Goal: Information Seeking & Learning: Find specific fact

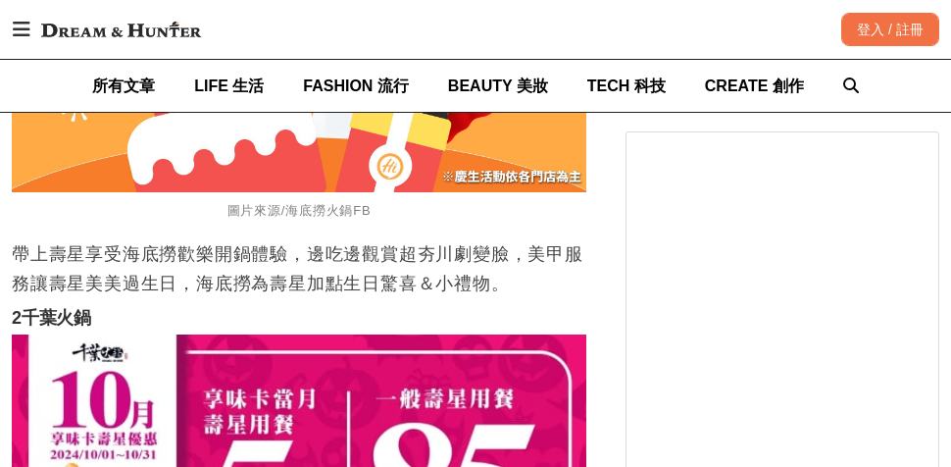
scroll to position [2959, 0]
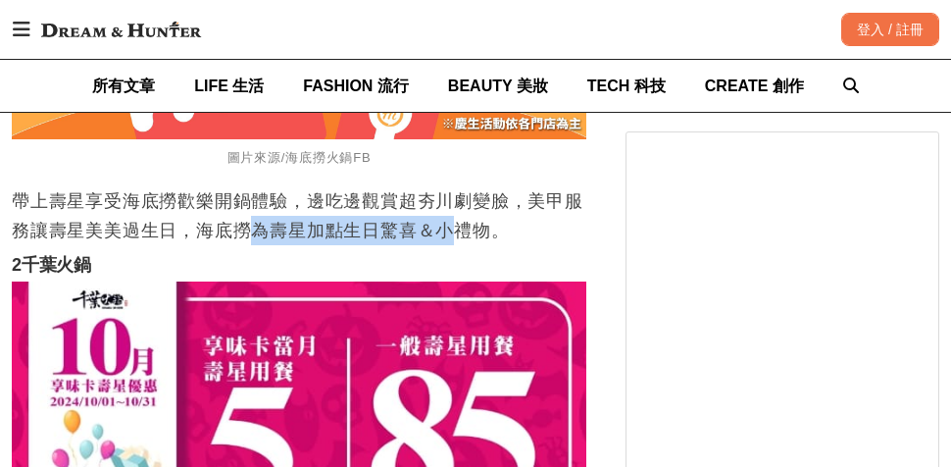
drag, startPoint x: 249, startPoint y: 268, endPoint x: 510, endPoint y: 270, distance: 260.8
click at [483, 245] on p "帶上壽星享受海底撈歡樂開鍋體驗，邊吃邊觀賞超夯川劇變臉，美甲服務讓壽星美美過生日，海底撈為壽星加點生日驚喜＆小禮物。" at bounding box center [299, 215] width 575 height 59
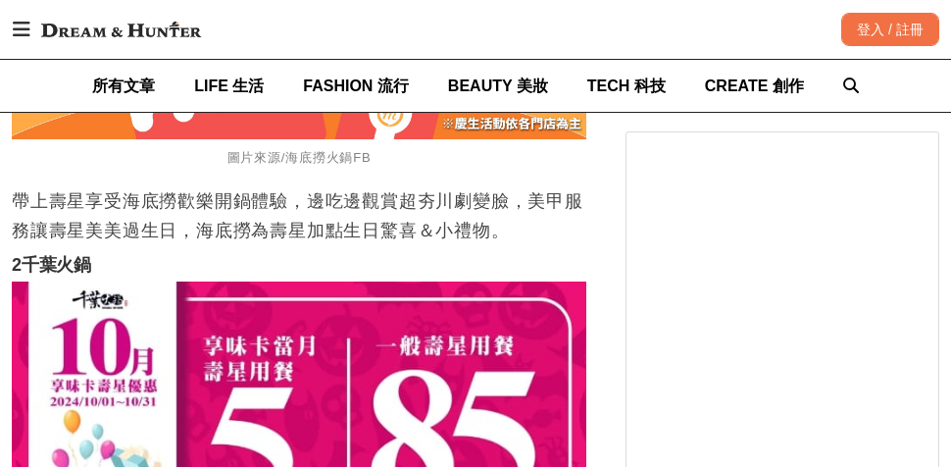
click at [510, 245] on p "帶上壽星享受海底撈歡樂開鍋體驗，邊吃邊觀賞超夯川劇變臉，美甲服務讓壽星美美過生日，海底撈為壽星加點生日驚喜＆小禮物。" at bounding box center [299, 215] width 575 height 59
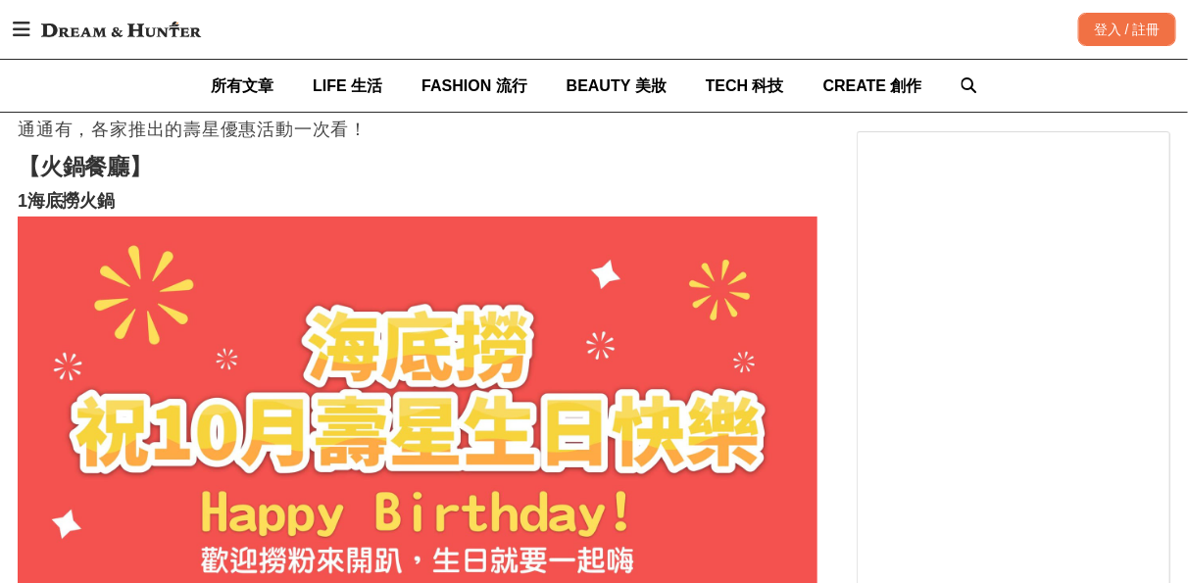
scroll to position [2304, 0]
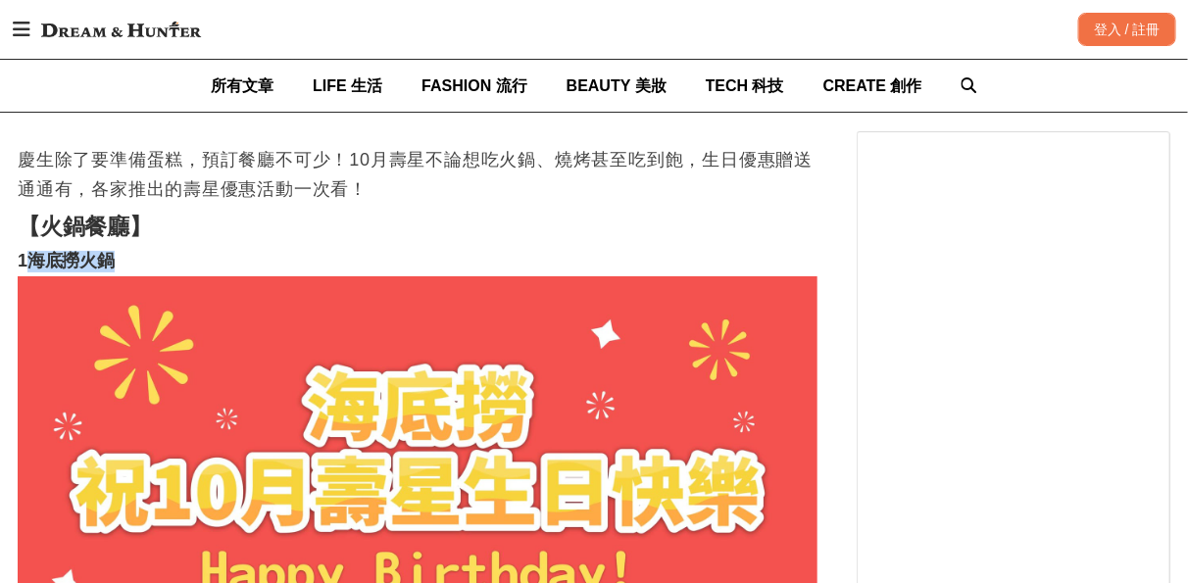
drag, startPoint x: 31, startPoint y: 311, endPoint x: 116, endPoint y: 309, distance: 84.4
click at [116, 273] on h3 "1海底撈火鍋" at bounding box center [418, 262] width 800 height 22
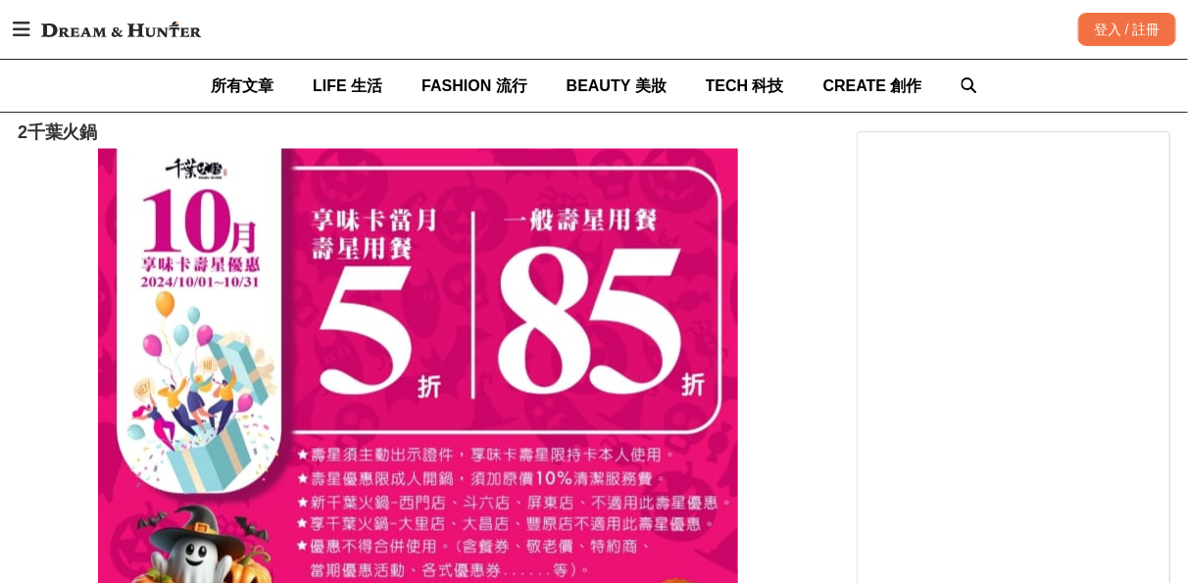
scroll to position [3197, 0]
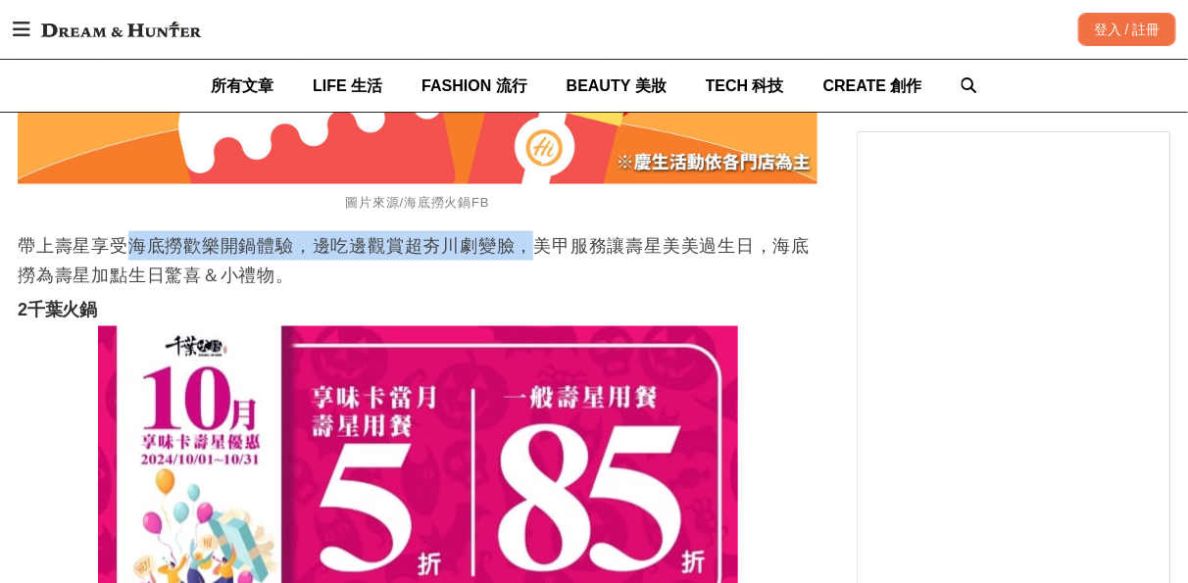
drag, startPoint x: 130, startPoint y: 302, endPoint x: 576, endPoint y: 304, distance: 445.2
click at [551, 290] on p "帶上壽星享受海底撈歡樂開鍋體驗，邊吃邊觀賞超夯川劇變臉，美甲服務讓壽星美美過生日，海底撈為壽星加點生日驚喜＆小禮物。" at bounding box center [418, 260] width 800 height 59
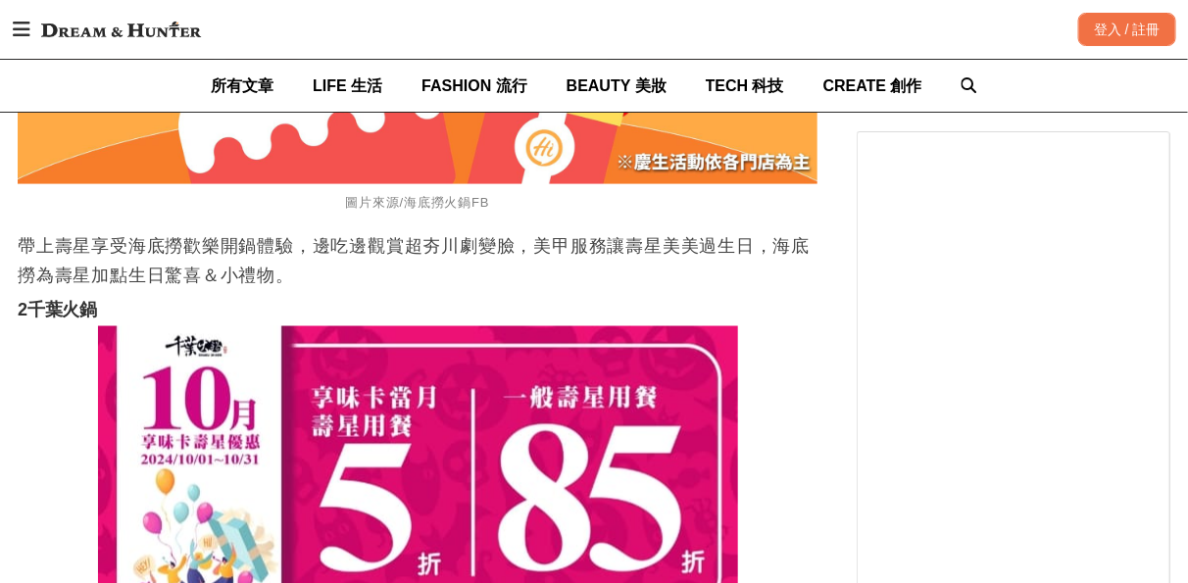
click at [580, 290] on p "帶上壽星享受海底撈歡樂開鍋體驗，邊吃邊觀賞超夯川劇變臉，美甲服務讓壽星美美過生日，海底撈為壽星加點生日驚喜＆小禮物。" at bounding box center [418, 260] width 800 height 59
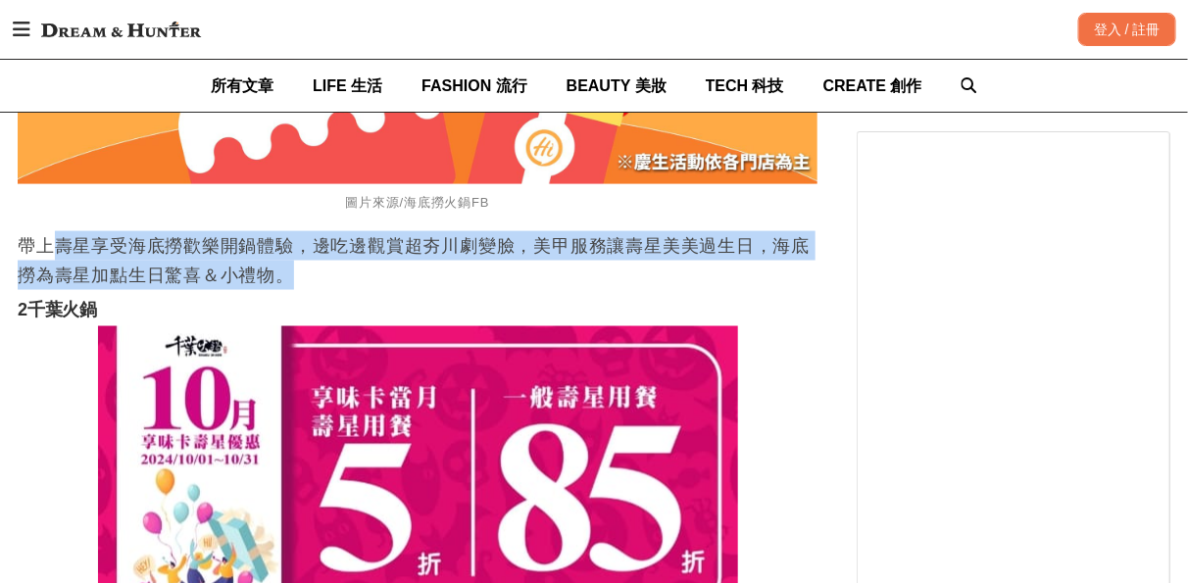
drag, startPoint x: 85, startPoint y: 295, endPoint x: 366, endPoint y: 319, distance: 281.4
click at [366, 290] on p "帶上壽星享受海底撈歡樂開鍋體驗，邊吃邊觀賞超夯川劇變臉，美甲服務讓壽星美美過生日，海底撈為壽星加點生日驚喜＆小禮物。" at bounding box center [418, 260] width 800 height 59
drag, startPoint x: 76, startPoint y: 289, endPoint x: 468, endPoint y: 321, distance: 392.5
click at [468, 290] on p "帶上壽星享受海底撈歡樂開鍋體驗，邊吃邊觀賞超夯川劇變臉，美甲服務讓壽星美美過生日，海底撈為壽星加點生日驚喜＆小禮物。" at bounding box center [418, 260] width 800 height 59
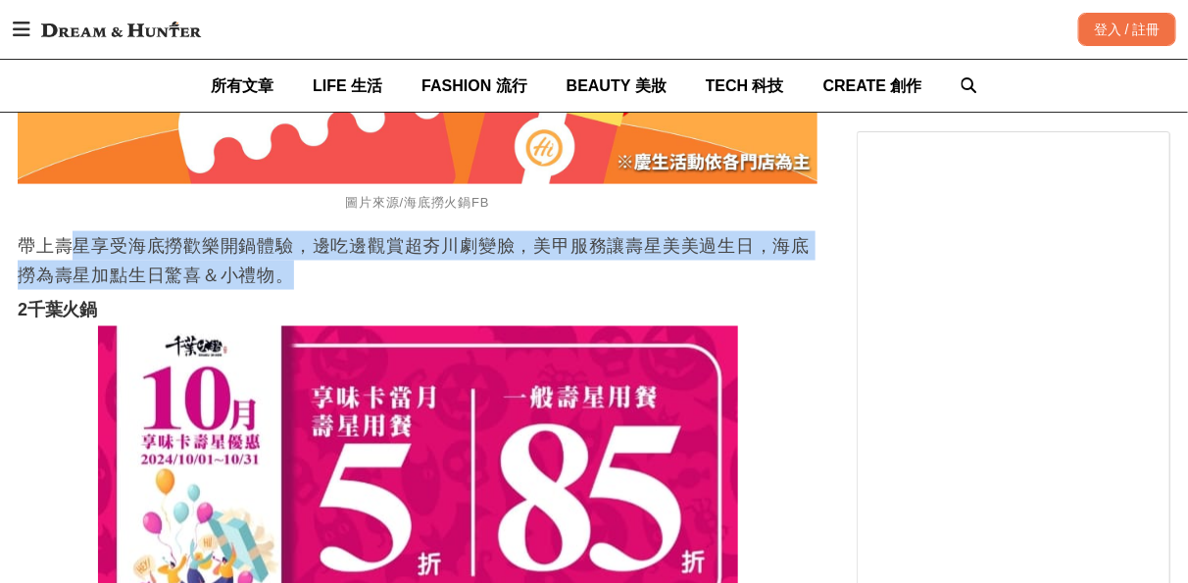
click at [473, 290] on p "帶上壽星享受海底撈歡樂開鍋體驗，邊吃邊觀賞超夯川劇變臉，美甲服務讓壽星美美過生日，海底撈為壽星加點生日驚喜＆小禮物。" at bounding box center [418, 260] width 800 height 59
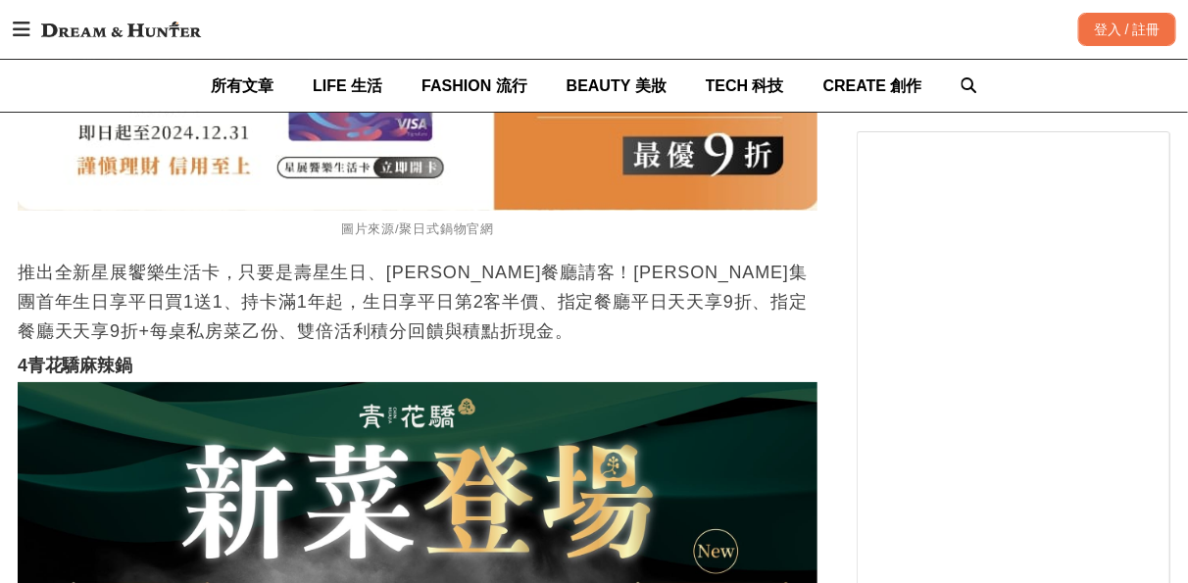
scroll to position [4621, 0]
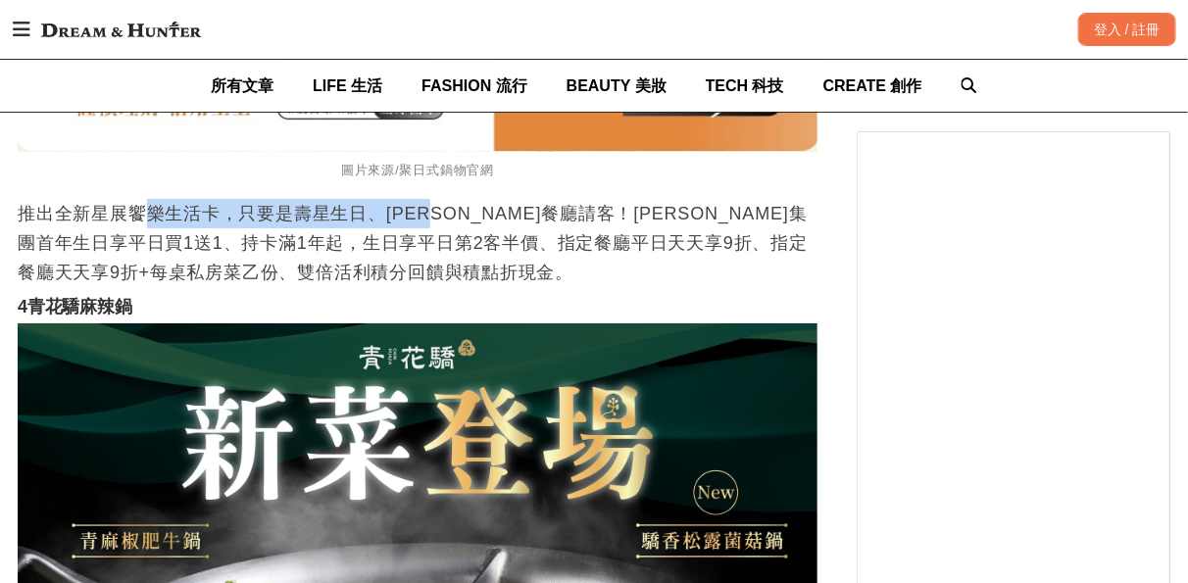
drag, startPoint x: 155, startPoint y: 271, endPoint x: 507, endPoint y: 263, distance: 352.1
click at [492, 263] on p "推出全新星展饗樂生活卡，只要是壽星生日、[PERSON_NAME]餐廳請客！[PERSON_NAME]集團首年生日享平日買1送1、持卡滿1年起，生日享平日第2…" at bounding box center [418, 243] width 800 height 88
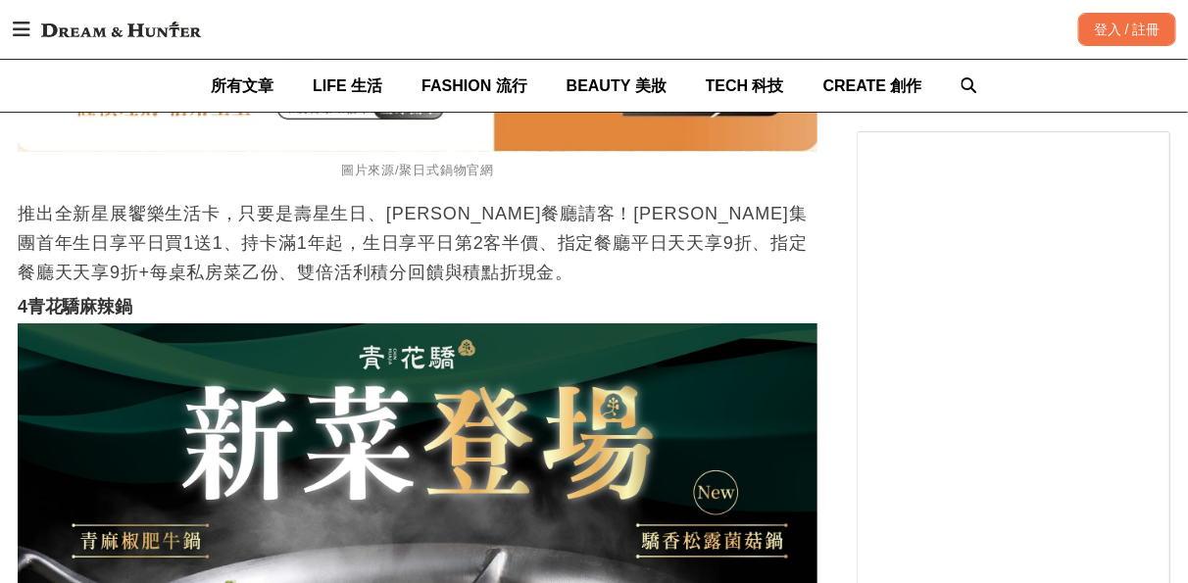
click at [541, 267] on p "推出全新星展饗樂生活卡，只要是壽星生日、[PERSON_NAME]餐廳請客！[PERSON_NAME]集團首年生日享平日買1送1、持卡滿1年起，生日享平日第2…" at bounding box center [418, 243] width 800 height 88
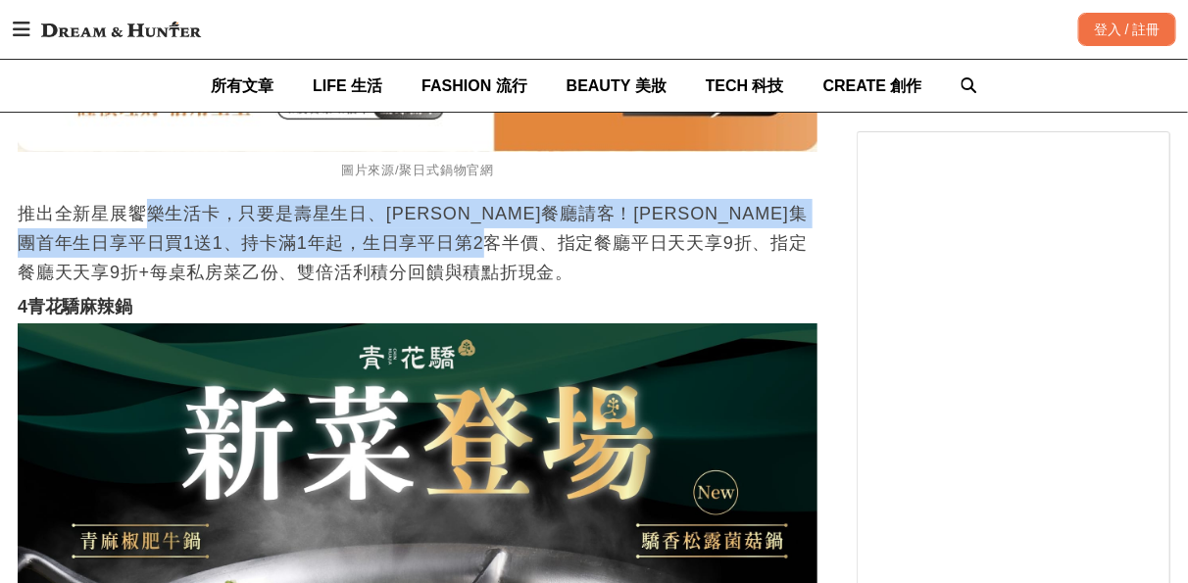
drag, startPoint x: 183, startPoint y: 257, endPoint x: 639, endPoint y: 291, distance: 457.3
click at [639, 287] on p "推出全新星展饗樂生活卡，只要是壽星生日、[PERSON_NAME]餐廳請客！[PERSON_NAME]集團首年生日享平日買1送1、持卡滿1年起，生日享平日第2…" at bounding box center [418, 243] width 800 height 88
drag, startPoint x: 408, startPoint y: 257, endPoint x: 644, endPoint y: 300, distance: 240.2
click at [648, 287] on p "推出全新星展饗樂生活卡，只要是壽星生日、[PERSON_NAME]餐廳請客！[PERSON_NAME]集團首年生日享平日買1送1、持卡滿1年起，生日享平日第2…" at bounding box center [418, 243] width 800 height 88
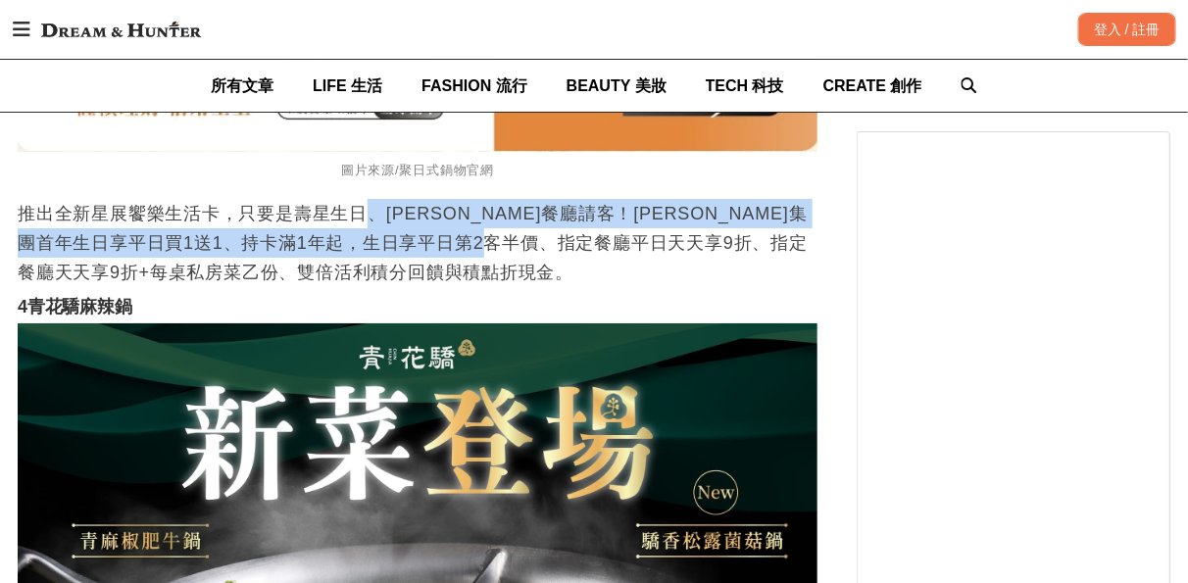
click at [643, 287] on p "推出全新星展饗樂生活卡，只要是壽星生日、[PERSON_NAME]餐廳請客！[PERSON_NAME]集團首年生日享平日買1送1、持卡滿1年起，生日享平日第2…" at bounding box center [418, 243] width 800 height 88
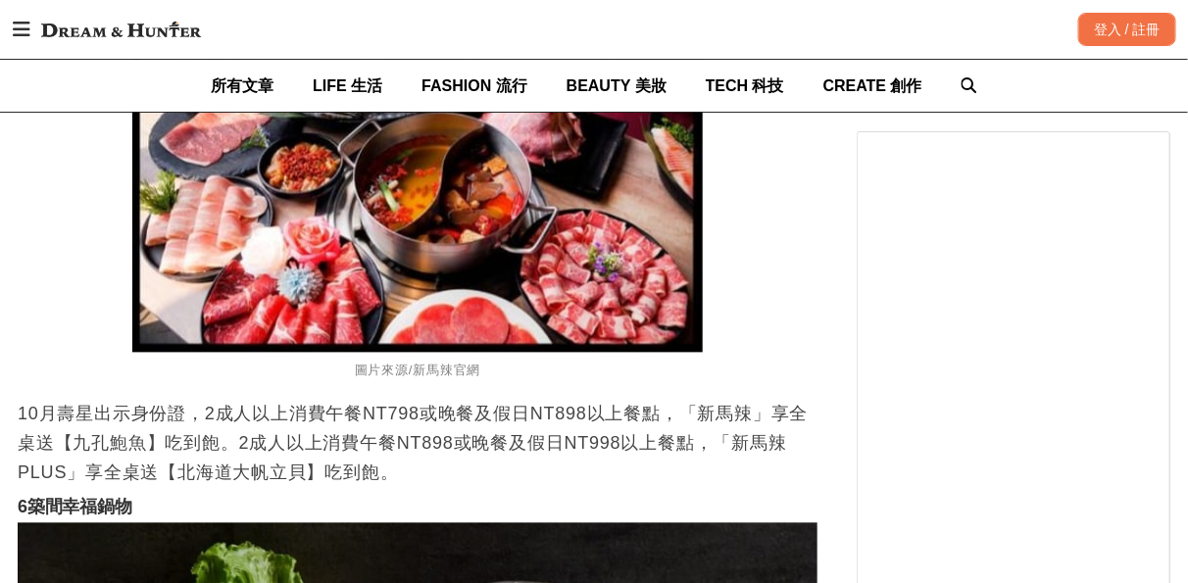
scroll to position [5988, 0]
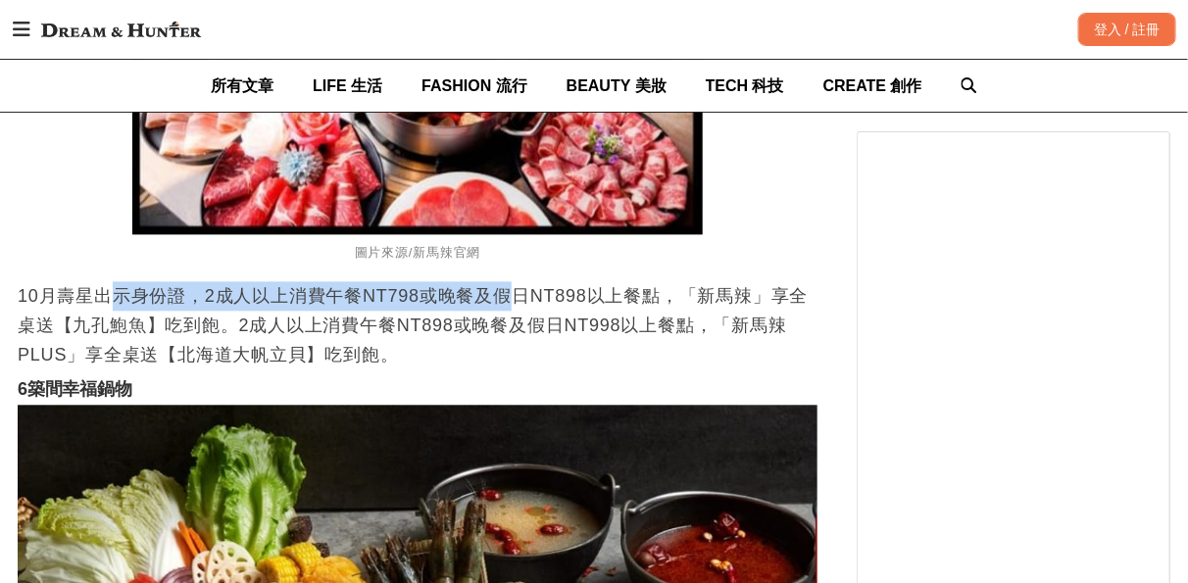
drag, startPoint x: 116, startPoint y: 320, endPoint x: 579, endPoint y: 309, distance: 463.0
click at [521, 311] on p "10月壽星出示身份證，2成人以上消費午餐NT798或晚餐及假日NT898以上餐點，「新馬辣」享全桌送【九孔鮑魚】吃到飽。2成人以上消費午餐NT898或晚餐及假…" at bounding box center [418, 325] width 800 height 88
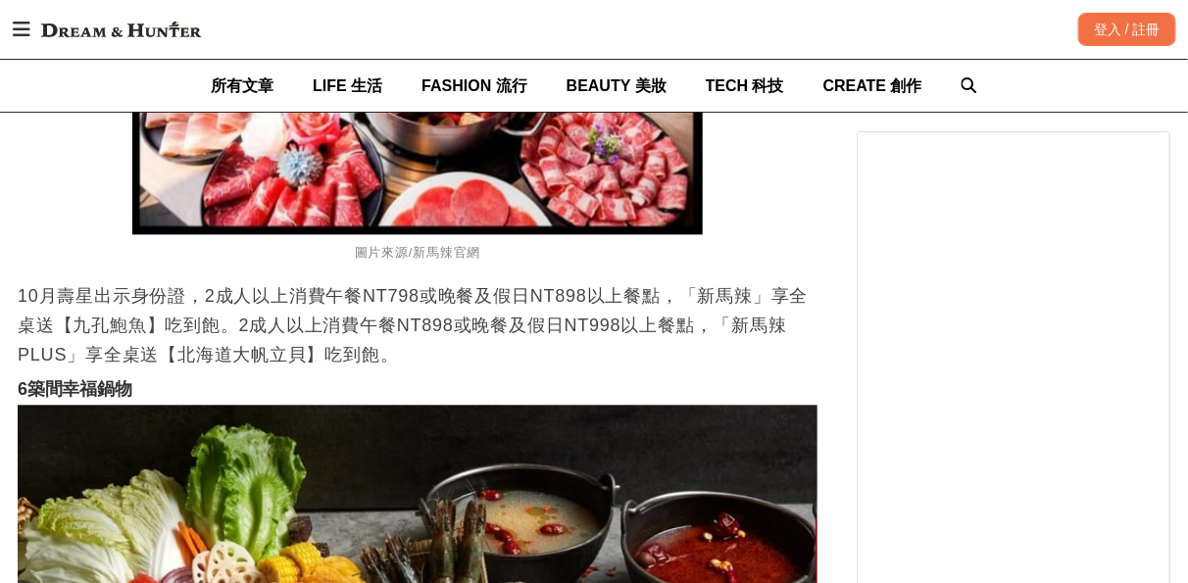
click at [585, 309] on p "10月壽星出示身份證，2成人以上消費午餐NT798或晚餐及假日NT898以上餐點，「新馬辣」享全桌送【九孔鮑魚】吃到飽。2成人以上消費午餐NT898或晚餐及假…" at bounding box center [418, 325] width 800 height 88
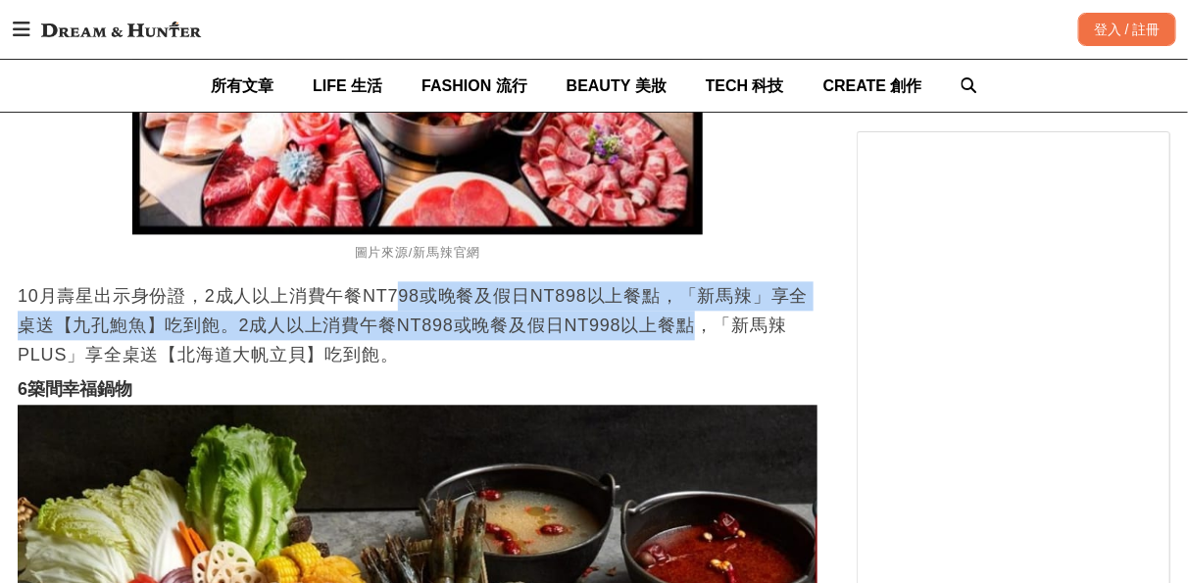
drag, startPoint x: 566, startPoint y: 314, endPoint x: 664, endPoint y: 348, distance: 103.9
click at [667, 340] on p "10月壽星出示身份證，2成人以上消費午餐NT798或晚餐及假日NT898以上餐點，「新馬辣」享全桌送【九孔鮑魚】吃到飽。2成人以上消費午餐NT898或晚餐及假…" at bounding box center [418, 325] width 800 height 88
click at [664, 349] on p "10月壽星出示身份證，2成人以上消費午餐NT798或晚餐及假日NT898以上餐點，「新馬辣」享全桌送【九孔鮑魚】吃到飽。2成人以上消費午餐NT898或晚餐及假…" at bounding box center [418, 325] width 800 height 88
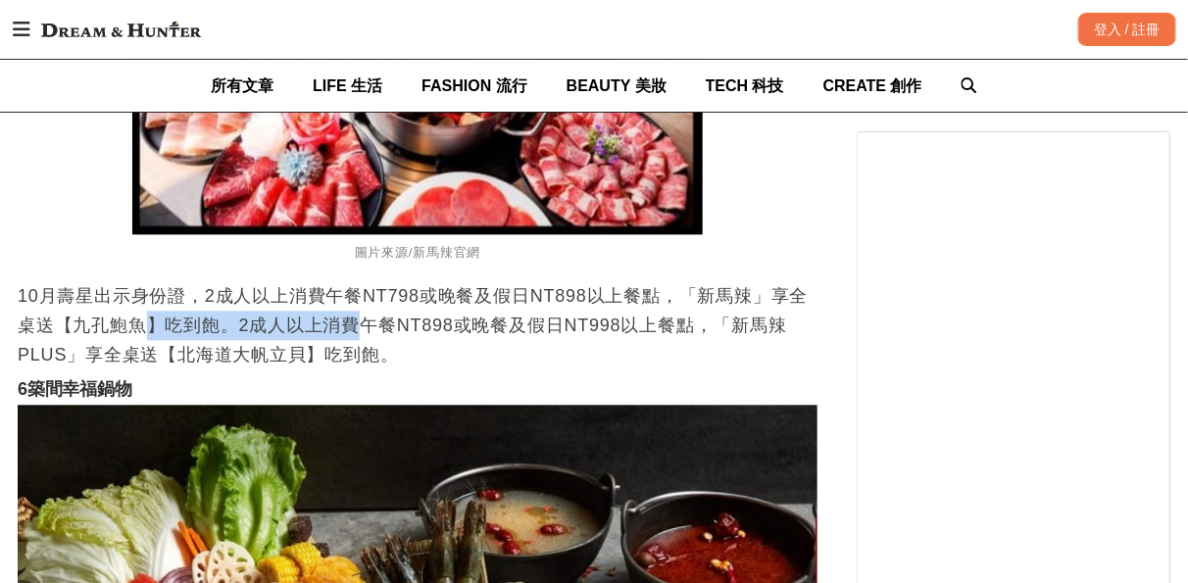
click at [447, 349] on p "10月壽星出示身份證，2成人以上消費午餐NT798或晚餐及假日NT898以上餐點，「新馬辣」享全桌送【九孔鮑魚】吃到飽。2成人以上消費午餐NT898或晚餐及假…" at bounding box center [418, 325] width 800 height 88
click at [511, 358] on p "10月壽星出示身份證，2成人以上消費午餐NT798或晚餐及假日NT898以上餐點，「新馬辣」享全桌送【九孔鮑魚】吃到飽。2成人以上消費午餐NT898或晚餐及假…" at bounding box center [418, 325] width 800 height 88
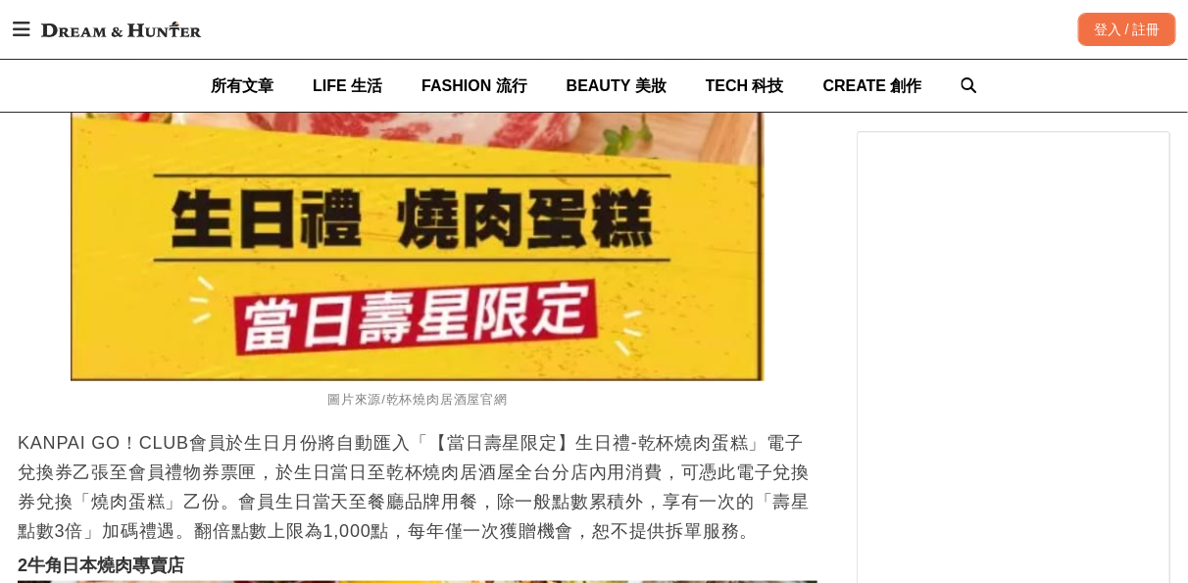
scroll to position [7739, 0]
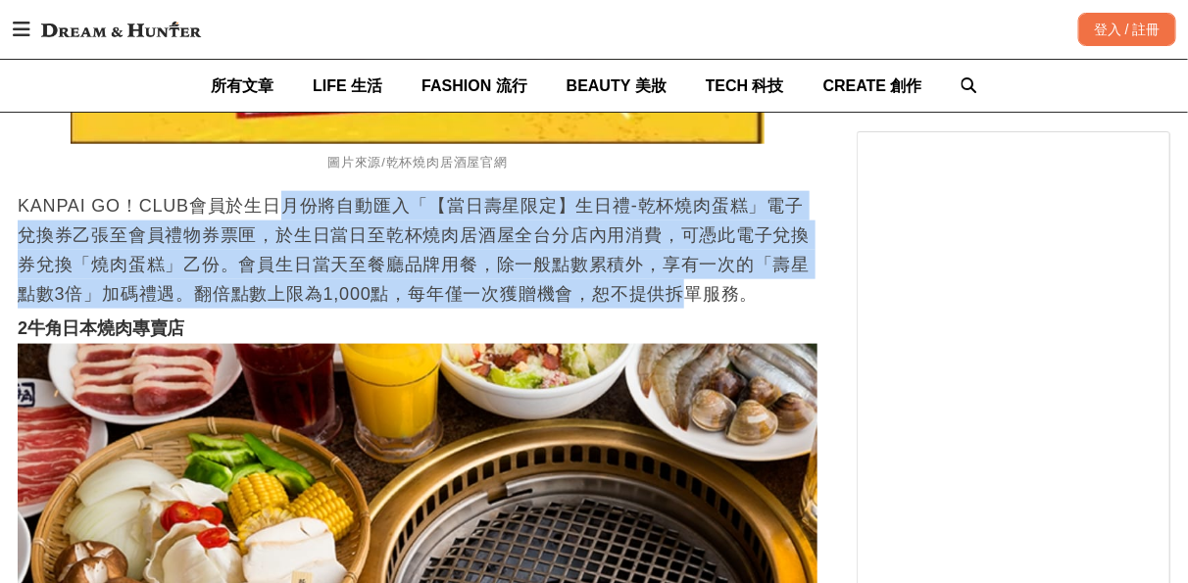
drag, startPoint x: 285, startPoint y: 230, endPoint x: 660, endPoint y: 309, distance: 382.7
click at [660, 309] on p "KANPAI GO！CLUB會員於生日月份將自動匯入「【當日壽星限定】生日禮-乾杯燒肉蛋糕」電子兌換券乙張至會員禮物券票匣，於生日當日至乾杯燒肉居酒屋全台分店…" at bounding box center [418, 250] width 800 height 118
click at [696, 289] on p "KANPAI GO！CLUB會員於生日月份將自動匯入「【當日壽星限定】生日禮-乾杯燒肉蛋糕」電子兌換券乙張至會員禮物券票匣，於生日當日至乾杯燒肉居酒屋全台分店…" at bounding box center [418, 250] width 800 height 118
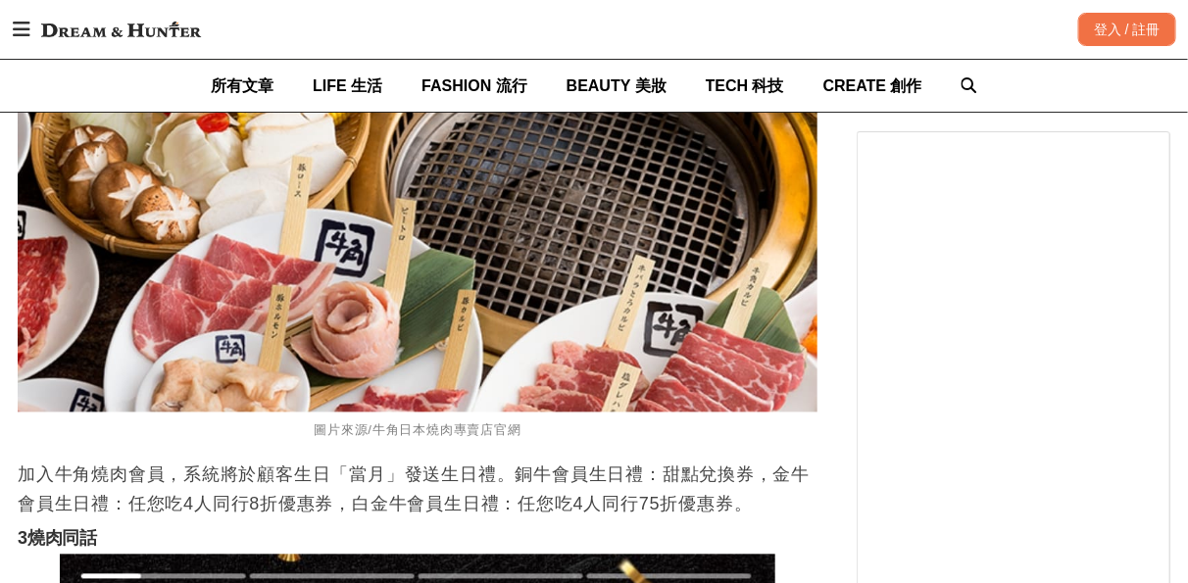
scroll to position [8333, 0]
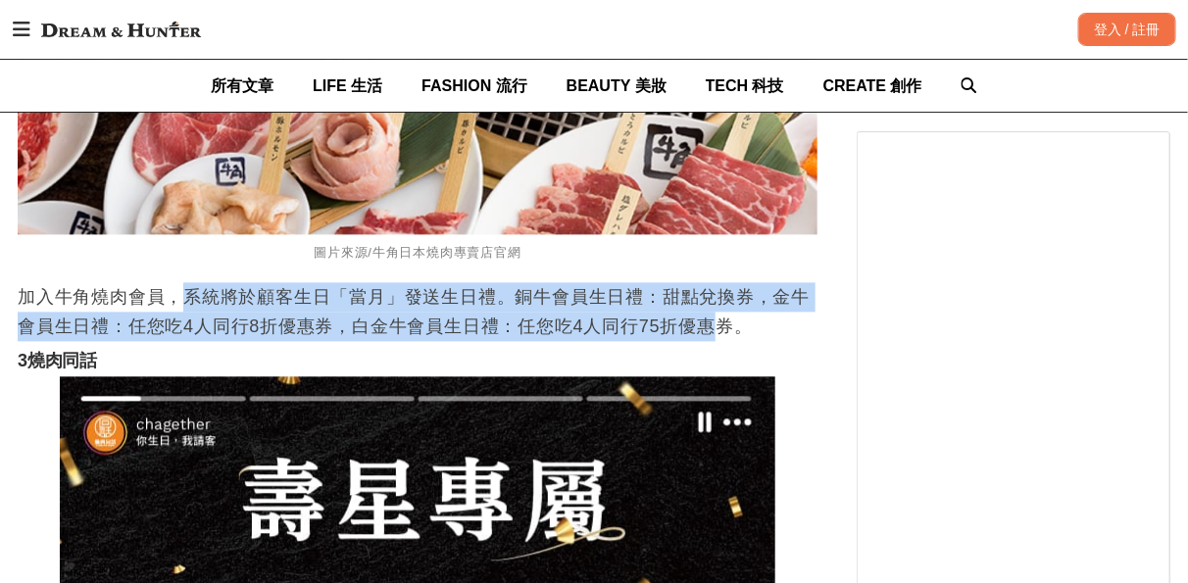
drag, startPoint x: 188, startPoint y: 314, endPoint x: 716, endPoint y: 341, distance: 528.3
click at [716, 341] on p "加入牛角燒肉會員，系統將於顧客生日「當月」發送生日禮。銅牛會員生日禮：甜點兌換券，金牛會員生日禮：任您吃4人同行8折優惠券，白金牛會員生日禮：任您吃4人同行7…" at bounding box center [418, 311] width 800 height 59
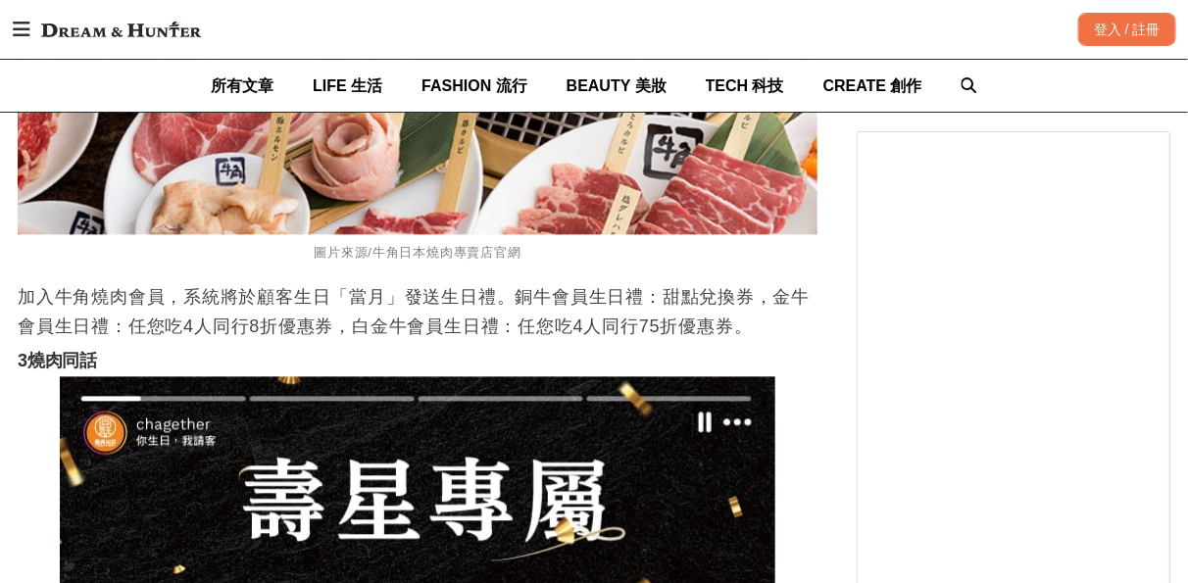
click at [738, 340] on p "加入牛角燒肉會員，系統將於顧客生日「當月」發送生日禮。銅牛會員生日禮：甜點兌換券，金牛會員生日禮：任您吃4人同行8折優惠券，白金牛會員生日禮：任您吃4人同行7…" at bounding box center [418, 311] width 800 height 59
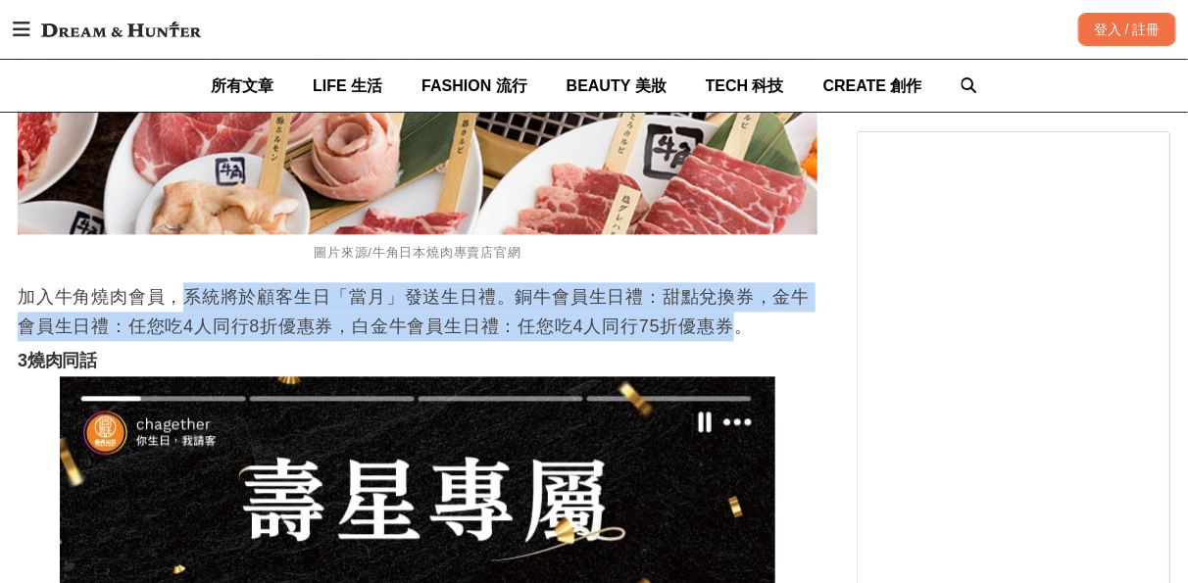
drag, startPoint x: 186, startPoint y: 315, endPoint x: 733, endPoint y: 343, distance: 547.9
click at [733, 341] on p "加入牛角燒肉會員，系統將於顧客生日「當月」發送生日禮。銅牛會員生日禮：甜點兌換券，金牛會員生日禮：任您吃4人同行8折優惠券，白金牛會員生日禮：任您吃4人同行7…" at bounding box center [418, 311] width 800 height 59
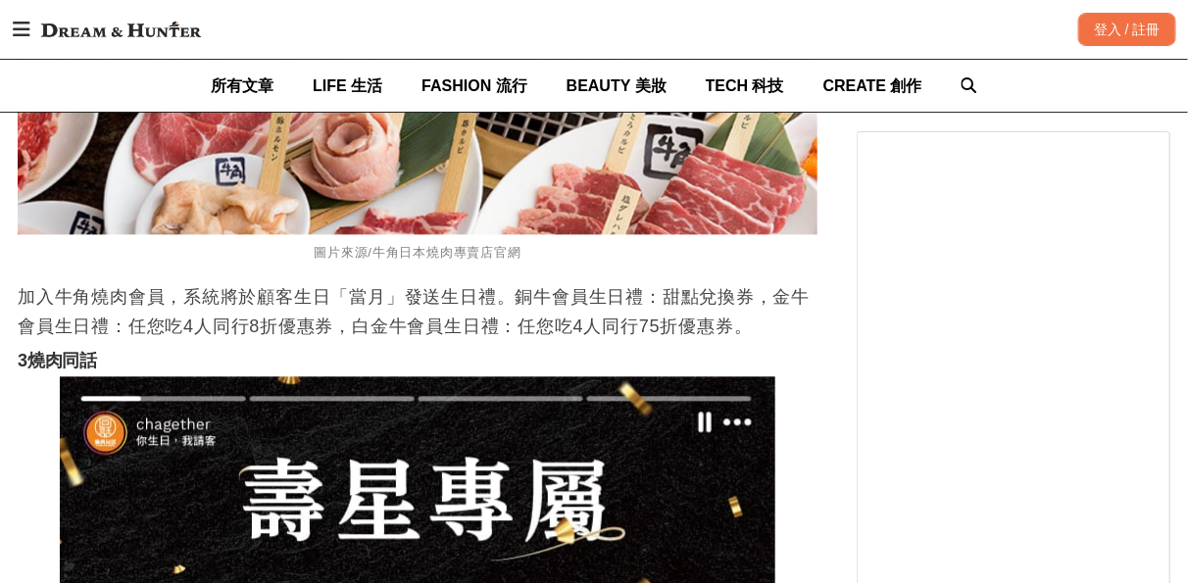
click at [753, 341] on p "加入牛角燒肉會員，系統將於顧客生日「當月」發送生日禮。銅牛會員生日禮：甜點兌換券，金牛會員生日禮：任您吃4人同行8折優惠券，白金牛會員生日禮：任您吃4人同行7…" at bounding box center [418, 311] width 800 height 59
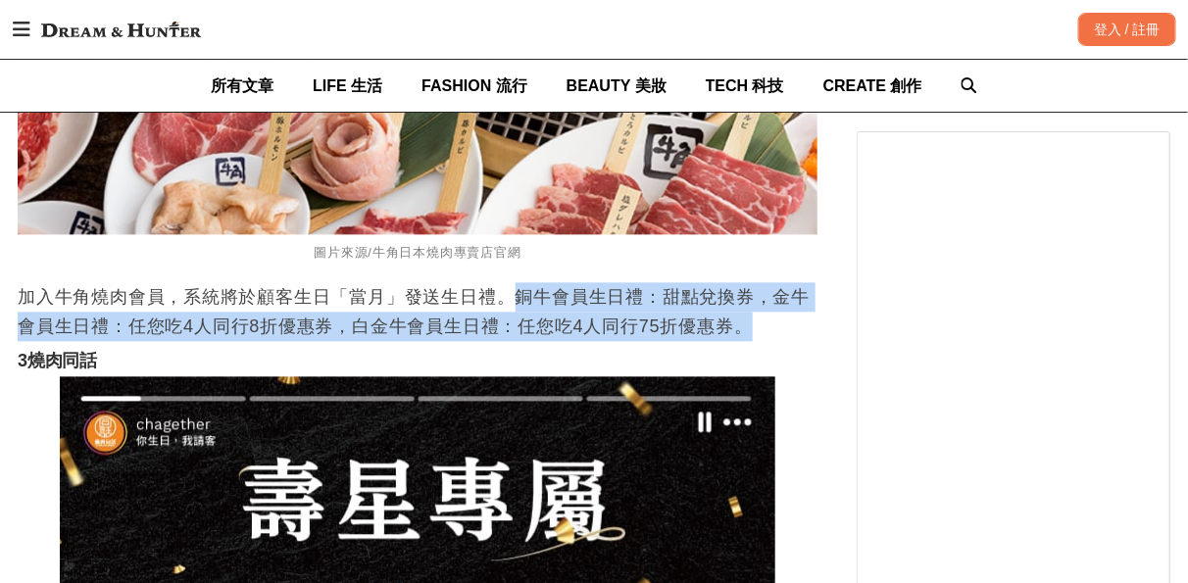
drag, startPoint x: 521, startPoint y: 312, endPoint x: 753, endPoint y: 346, distance: 234.9
click at [753, 341] on p "加入牛角燒肉會員，系統將於顧客生日「當月」發送生日禮。銅牛會員生日禮：甜點兌換券，金牛會員生日禮：任您吃4人同行8折優惠券，白金牛會員生日禮：任您吃4人同行7…" at bounding box center [418, 311] width 800 height 59
click at [768, 341] on p "加入牛角燒肉會員，系統將於顧客生日「當月」發送生日禮。銅牛會員生日禮：甜點兌換券，金牛會員生日禮：任您吃4人同行8折優惠券，白金牛會員生日禮：任您吃4人同行7…" at bounding box center [418, 311] width 800 height 59
drag, startPoint x: 645, startPoint y: 306, endPoint x: 771, endPoint y: 346, distance: 131.8
click at [771, 341] on p "加入牛角燒肉會員，系統將於顧客生日「當月」發送生日禮。銅牛會員生日禮：甜點兌換券，金牛會員生日禮：任您吃4人同行8折優惠券，白金牛會員生日禮：任您吃4人同行7…" at bounding box center [418, 311] width 800 height 59
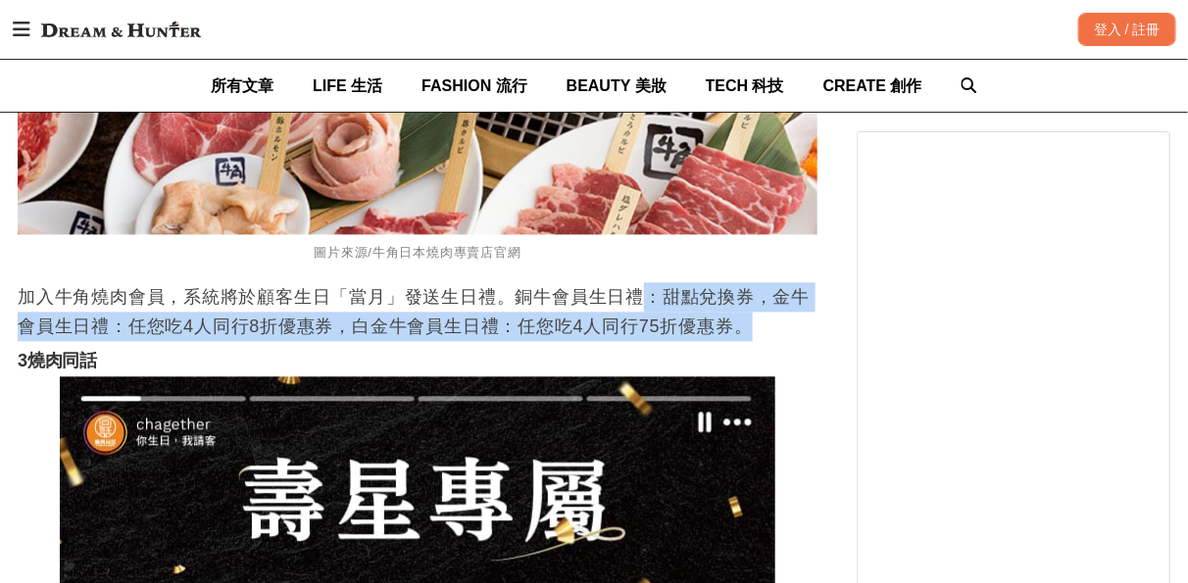
click at [771, 341] on p "加入牛角燒肉會員，系統將於顧客生日「當月」發送生日禮。銅牛會員生日禮：甜點兌換券，金牛會員生日禮：任您吃4人同行8折優惠券，白金牛會員生日禮：任您吃4人同行7…" at bounding box center [418, 311] width 800 height 59
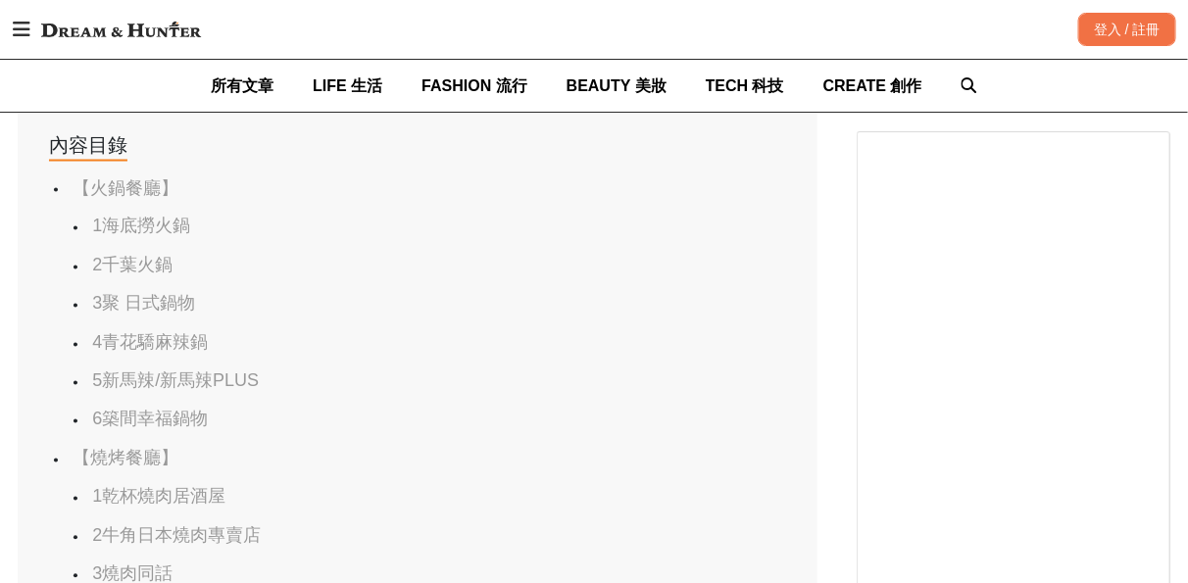
scroll to position [979, 0]
